Goal: Task Accomplishment & Management: Manage account settings

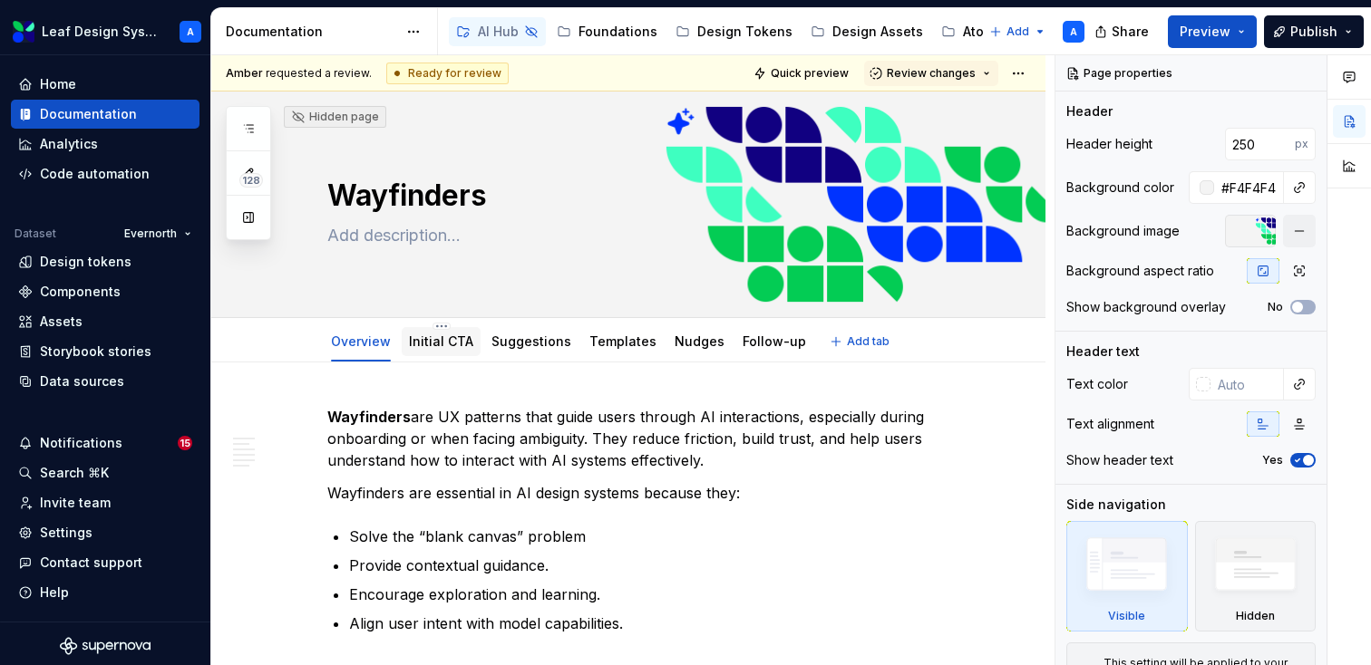
click at [445, 347] on link "Initial CTA" at bounding box center [441, 341] width 64 height 15
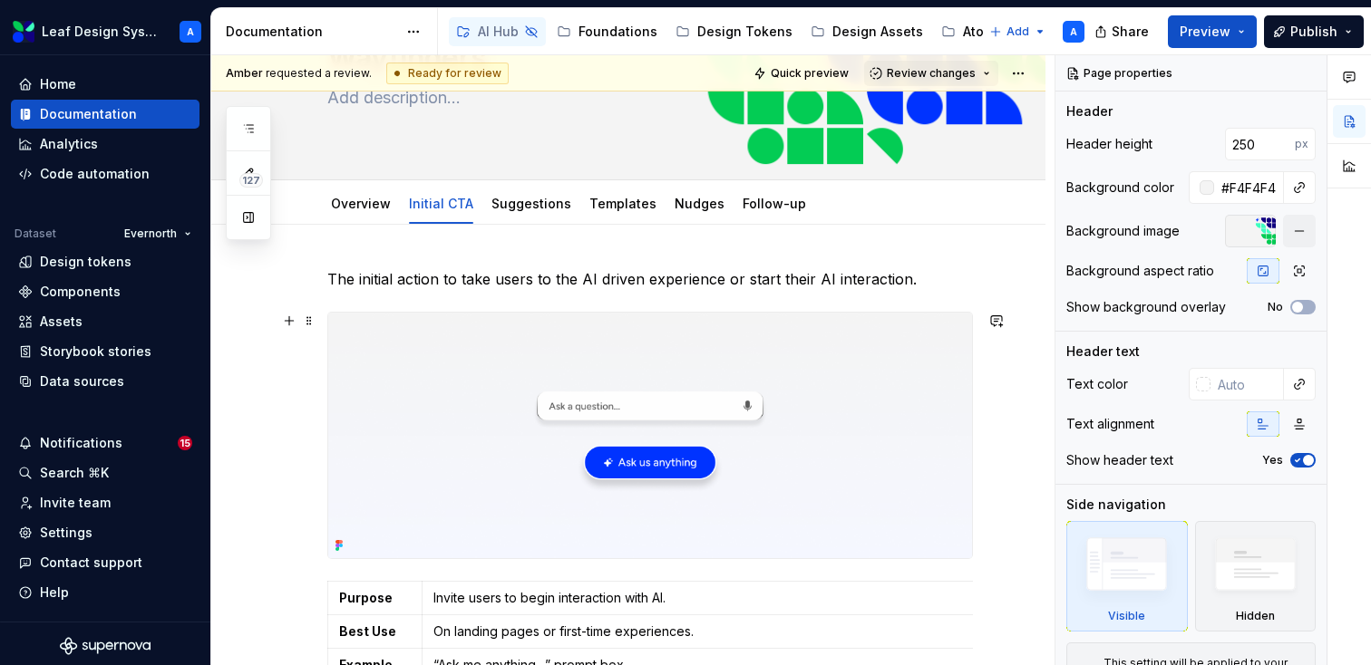
scroll to position [118, 0]
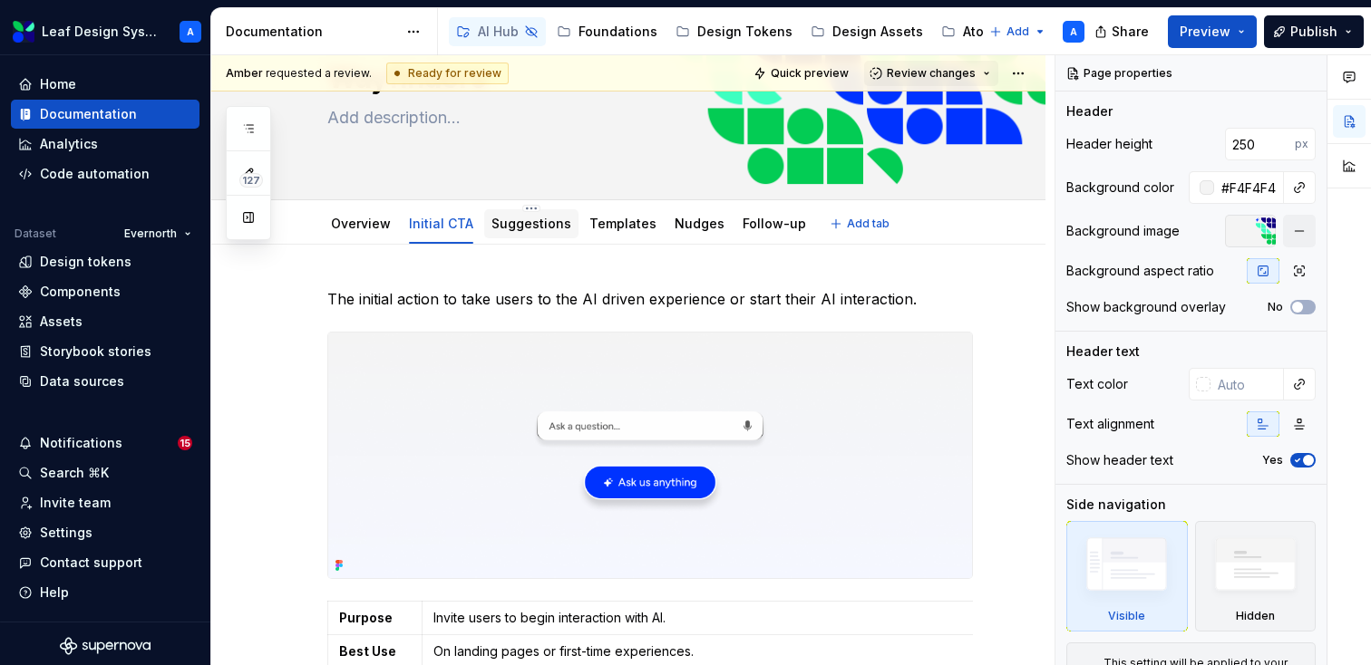
click at [518, 213] on div "Suggestions" at bounding box center [531, 224] width 80 height 22
click at [522, 224] on link "Suggestions" at bounding box center [531, 223] width 80 height 15
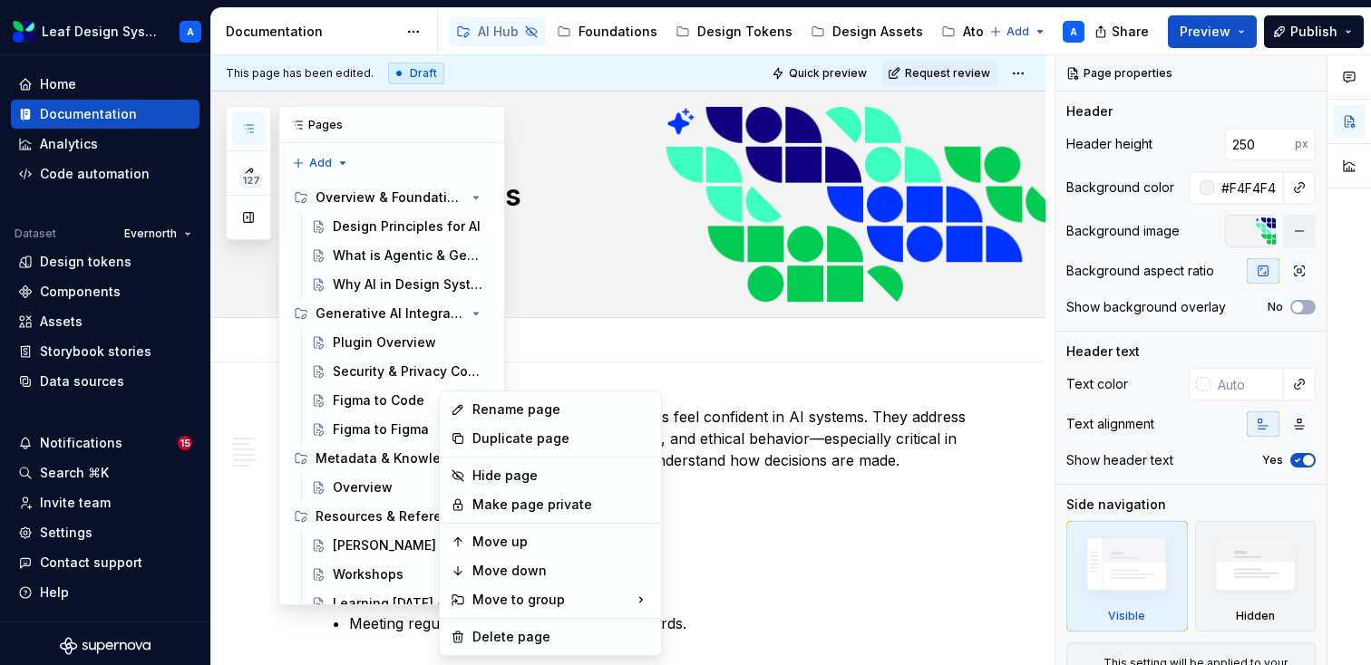
click at [421, 249] on div "127 Pages Add Accessibility guide for tree Page tree. Navigate the tree with th…" at bounding box center [365, 355] width 279 height 499
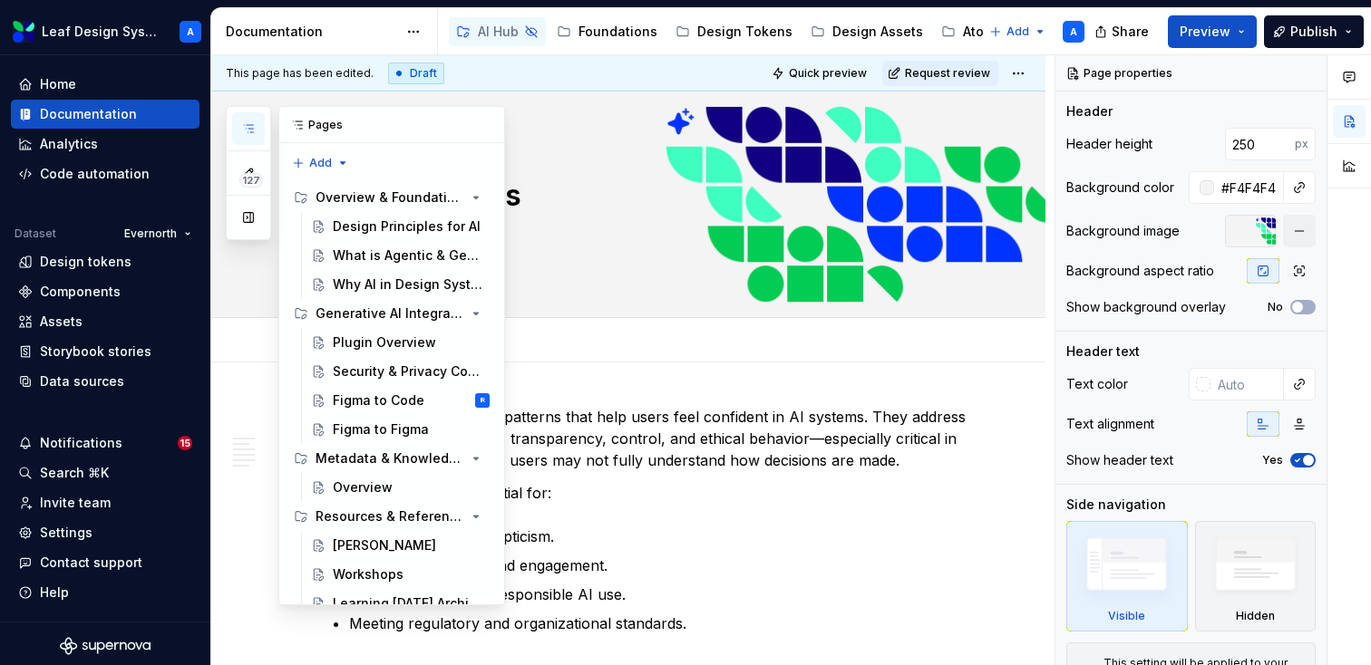
type textarea "*"
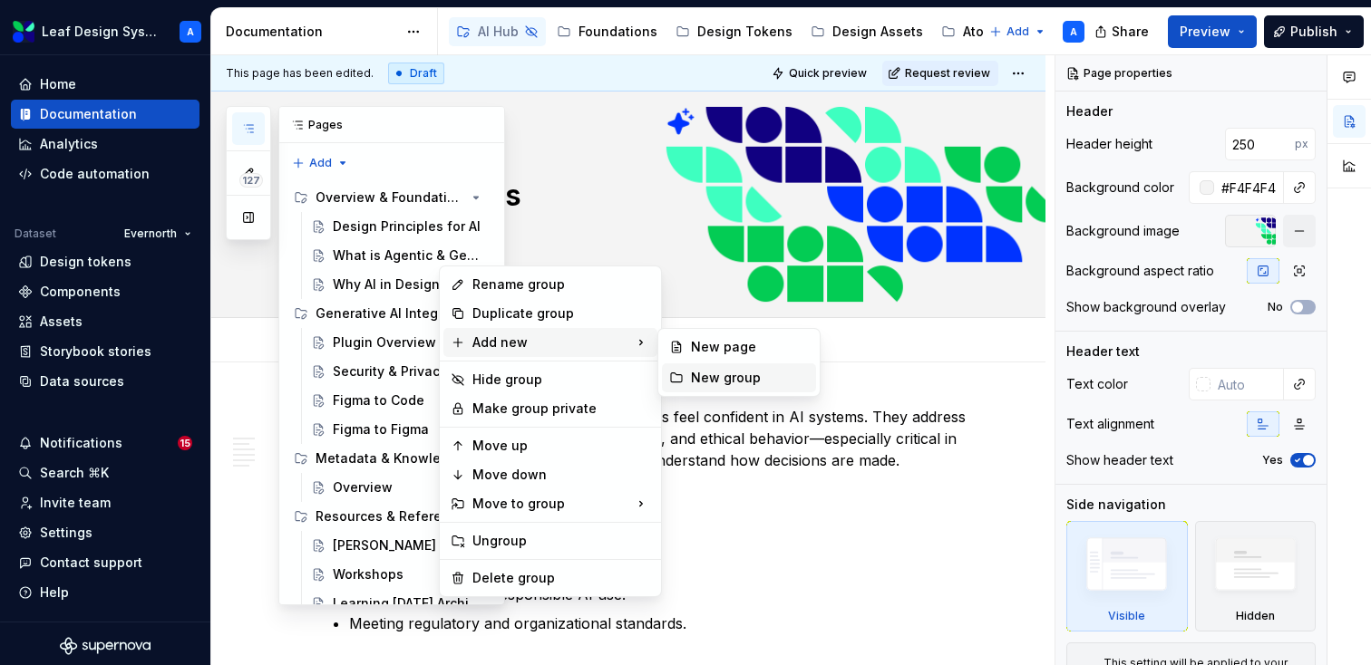
click at [705, 373] on div "New group" at bounding box center [750, 378] width 118 height 18
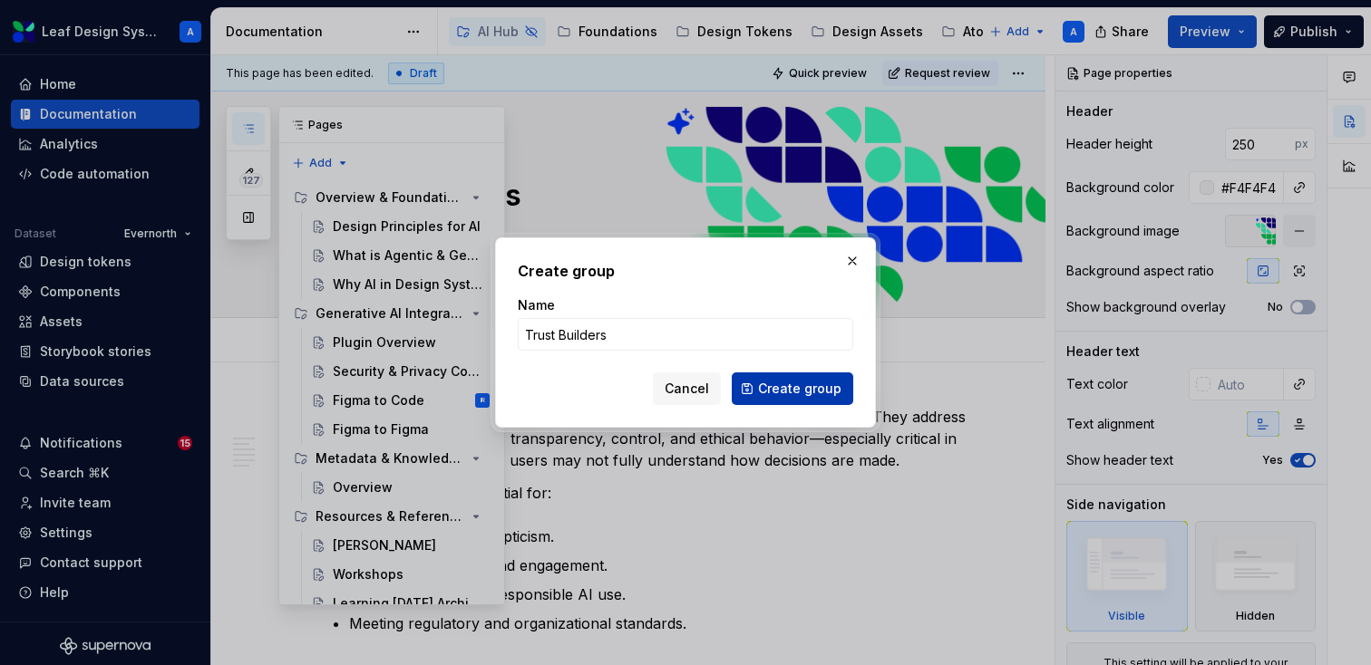
type input "Trust Builders"
click at [785, 393] on span "Create group" at bounding box center [799, 389] width 83 height 18
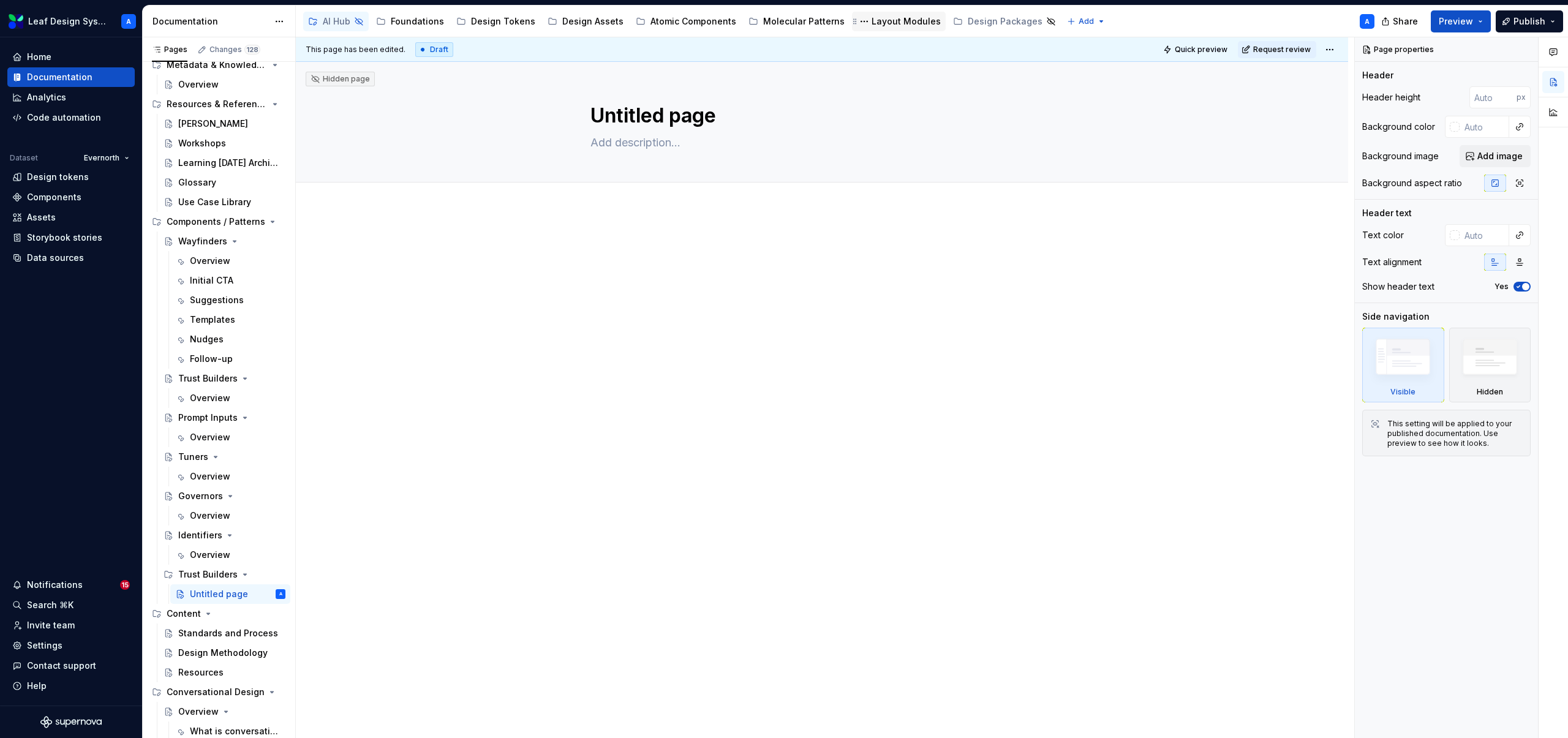
scroll to position [210, 0]
click at [260, 449] on button "Page tree" at bounding box center [259, 556] width 17 height 17
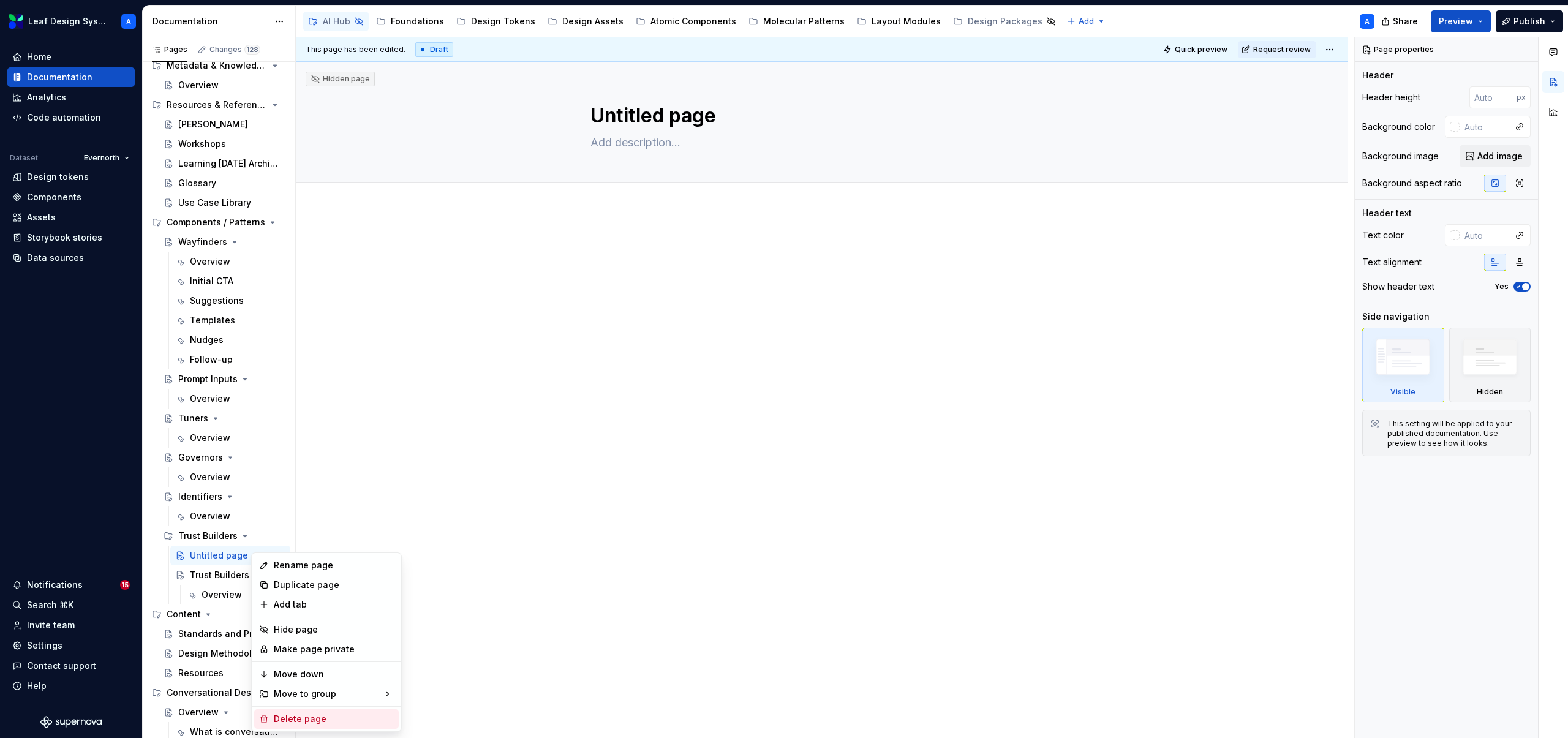
click at [299, 449] on div "Delete page" at bounding box center [326, 719] width 145 height 20
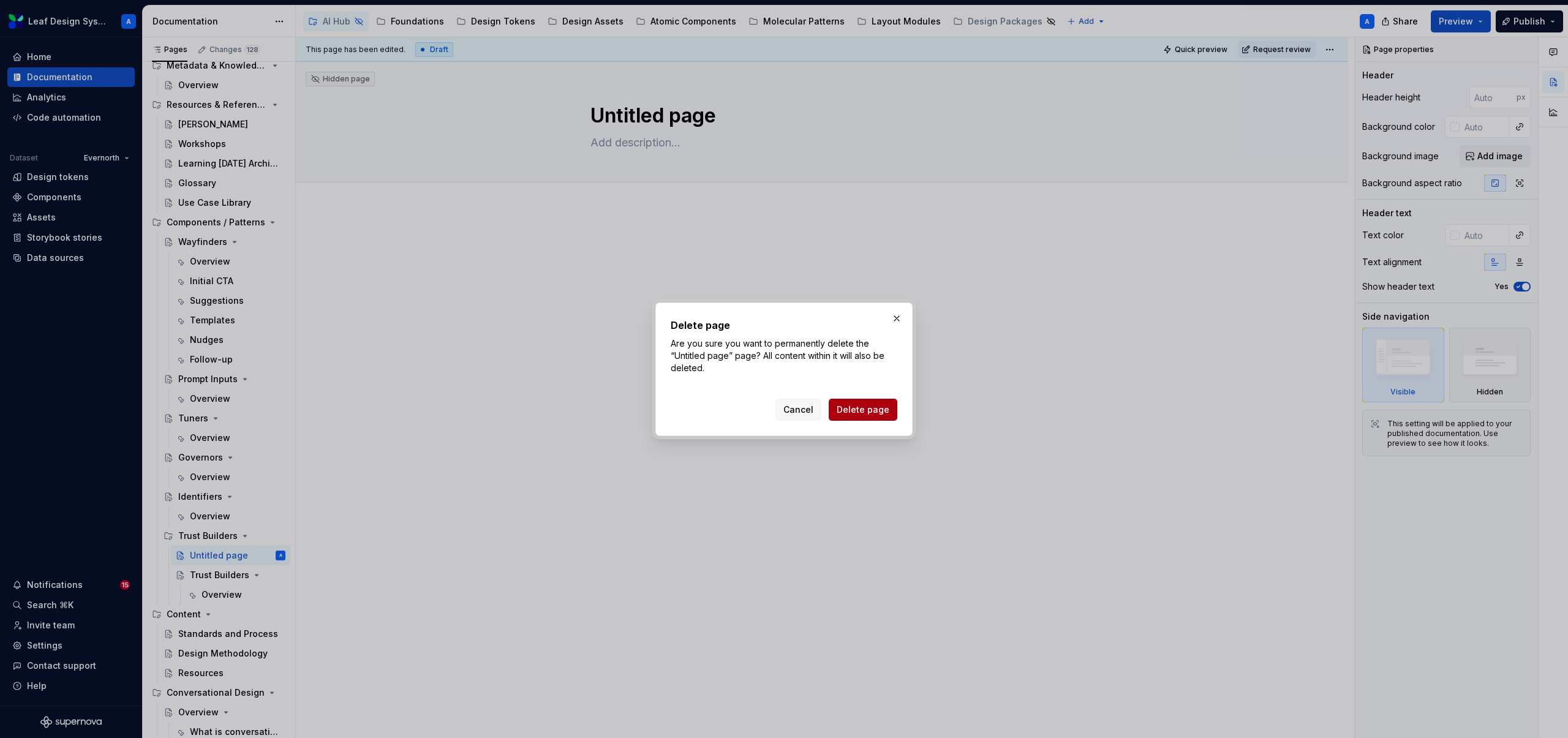
click at [855, 410] on span "Delete page" at bounding box center [863, 410] width 53 height 12
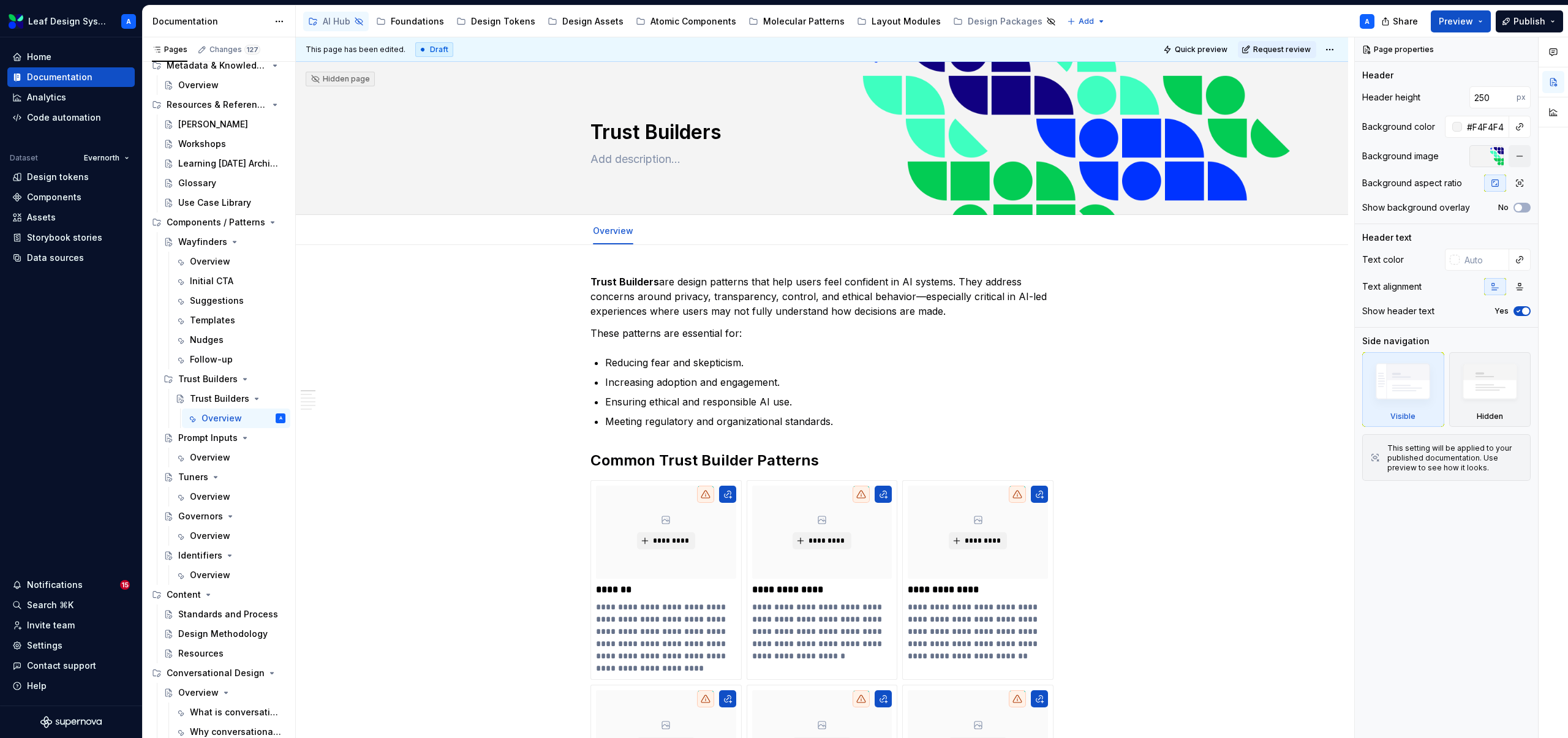
drag, startPoint x: 161, startPoint y: 537, endPoint x: 1337, endPoint y: 5, distance: 1290.7
type textarea "*"
